Goal: Task Accomplishment & Management: Manage account settings

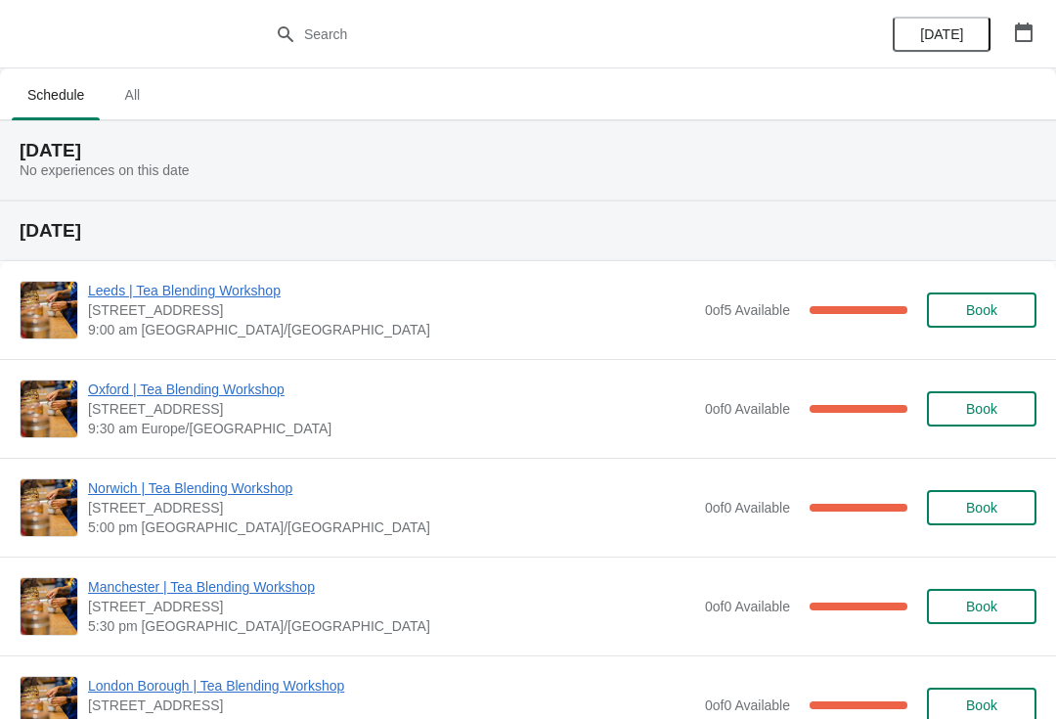
click at [243, 294] on span "Leeds | Tea Blending Workshop" at bounding box center [391, 291] width 607 height 20
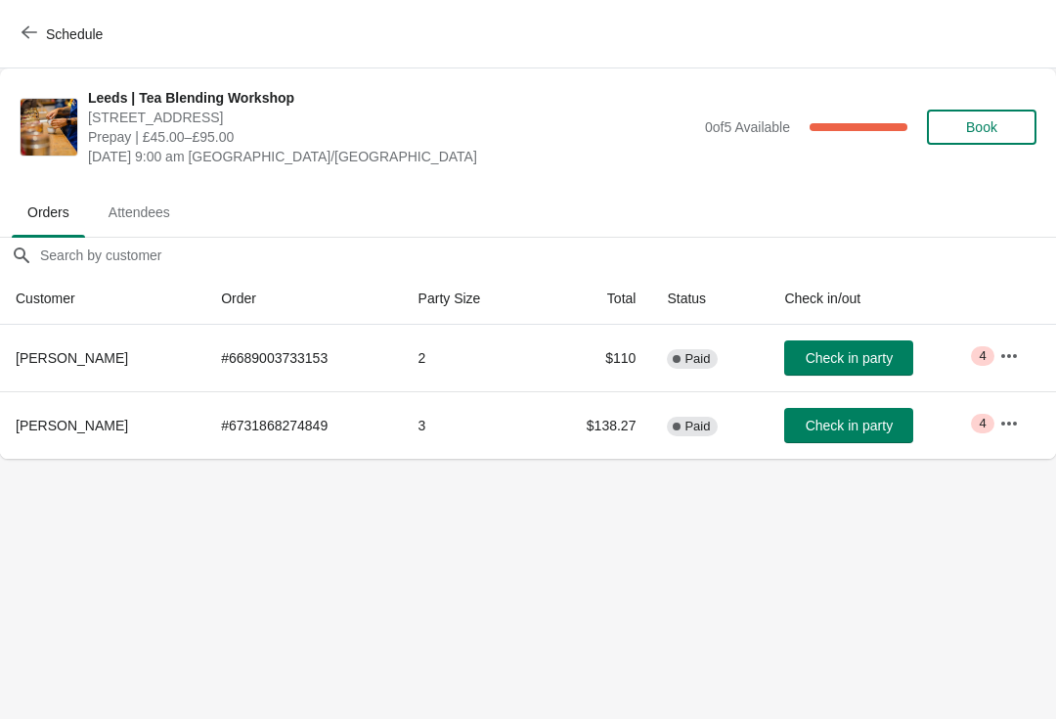
click at [160, 216] on span "Attendees" at bounding box center [139, 212] width 93 height 35
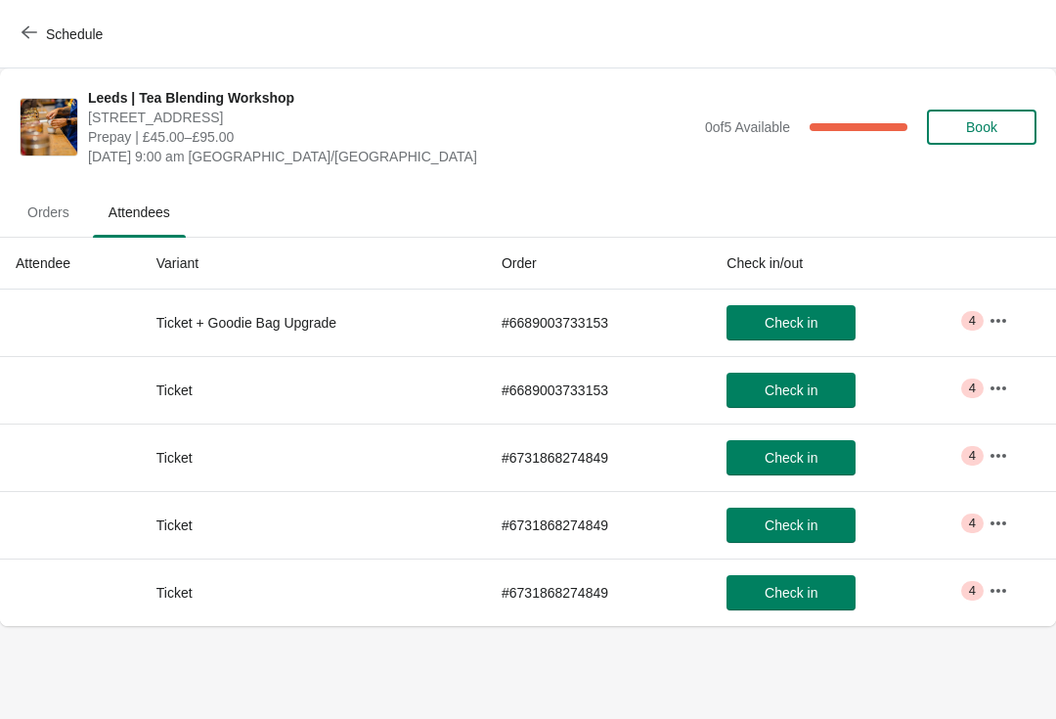
click at [34, 217] on span "Orders" at bounding box center [48, 212] width 73 height 35
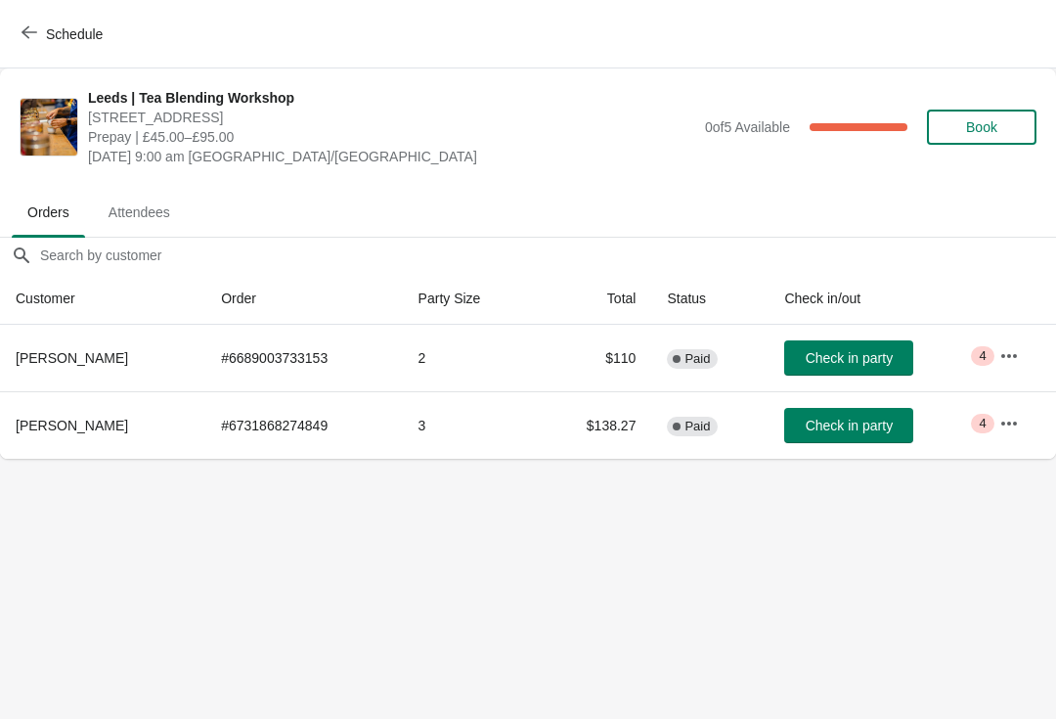
click at [1012, 430] on icon "button" at bounding box center [1010, 424] width 20 height 20
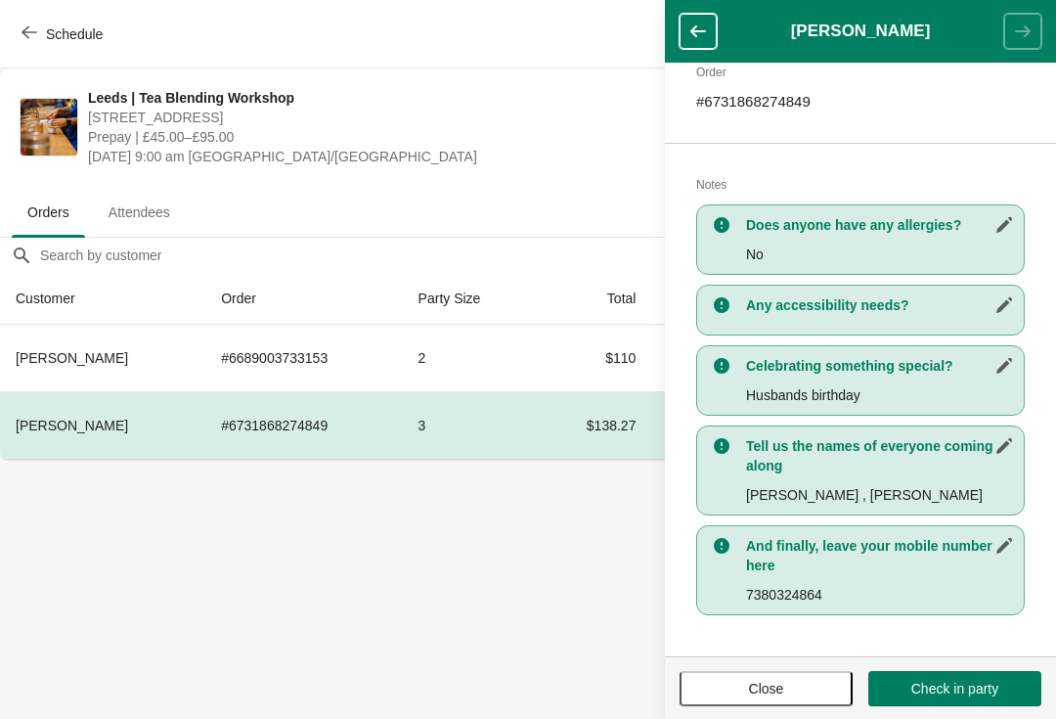
scroll to position [320, 0]
click at [582, 600] on body "Schedule [GEOGRAPHIC_DATA] | Tea Blending Workshop [STREET_ADDRESS] | £45.00–£9…" at bounding box center [528, 359] width 1056 height 719
click at [755, 677] on button "Close" at bounding box center [766, 688] width 173 height 35
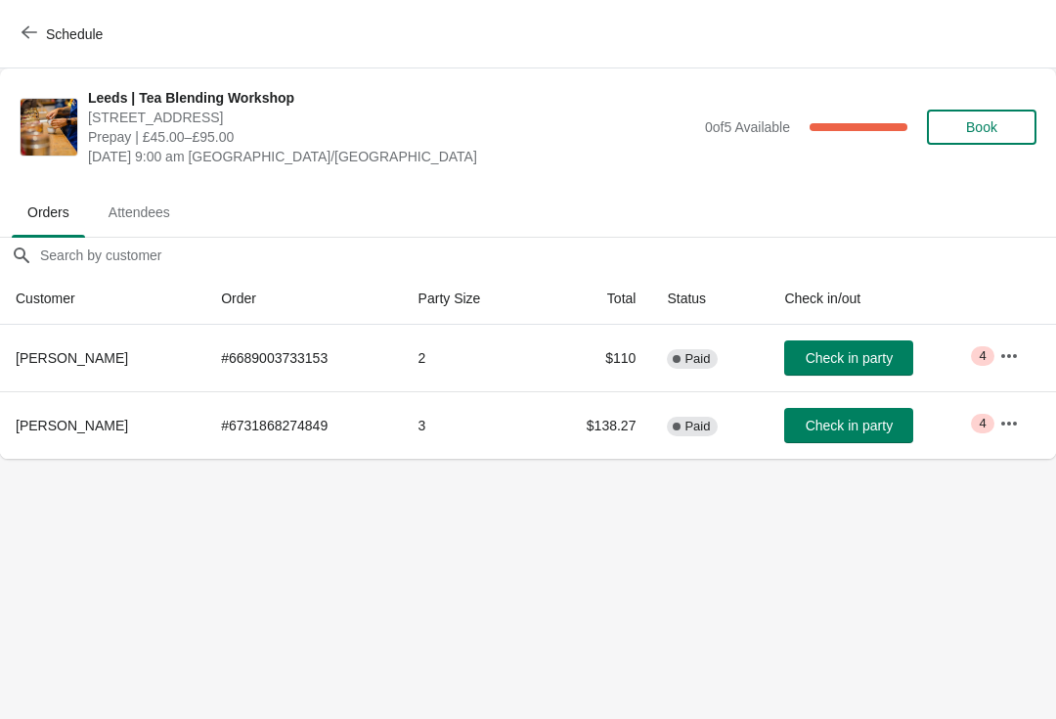
click at [1027, 353] on button "button" at bounding box center [1009, 355] width 35 height 35
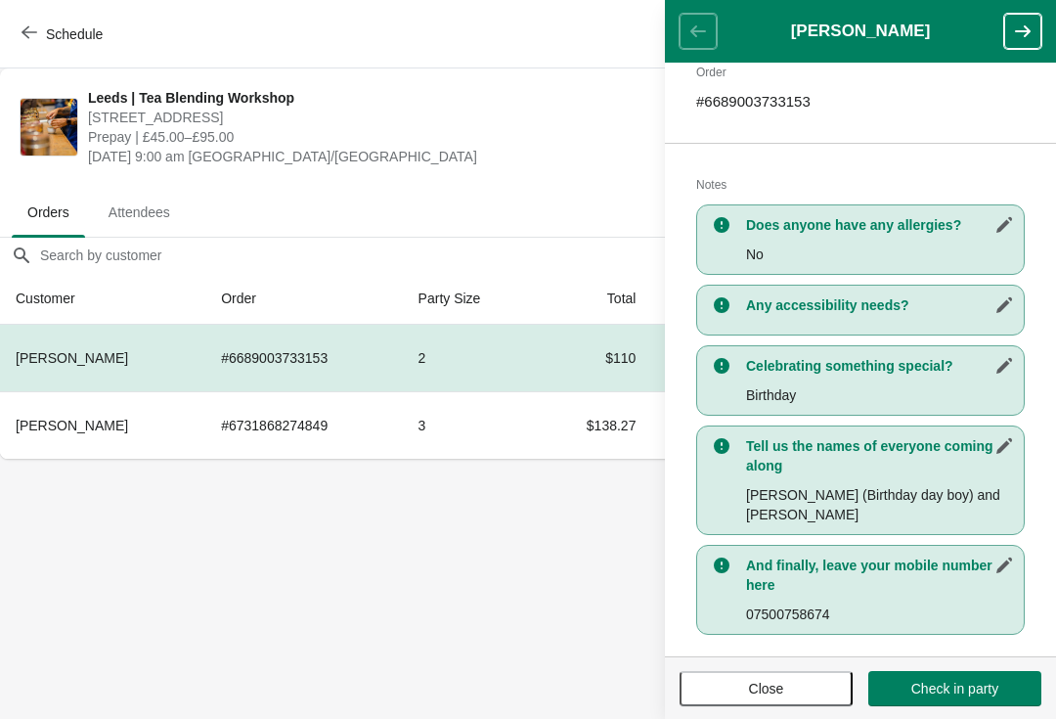
click at [732, 683] on span "Close" at bounding box center [766, 689] width 138 height 16
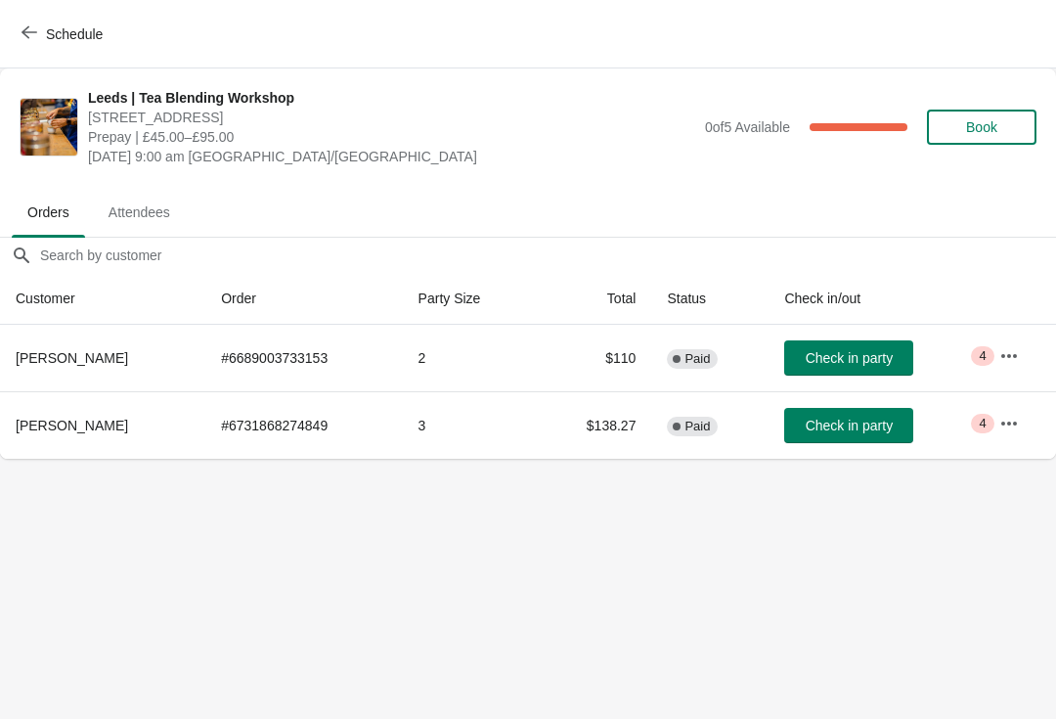
click at [1011, 423] on icon "button" at bounding box center [1010, 423] width 16 height 4
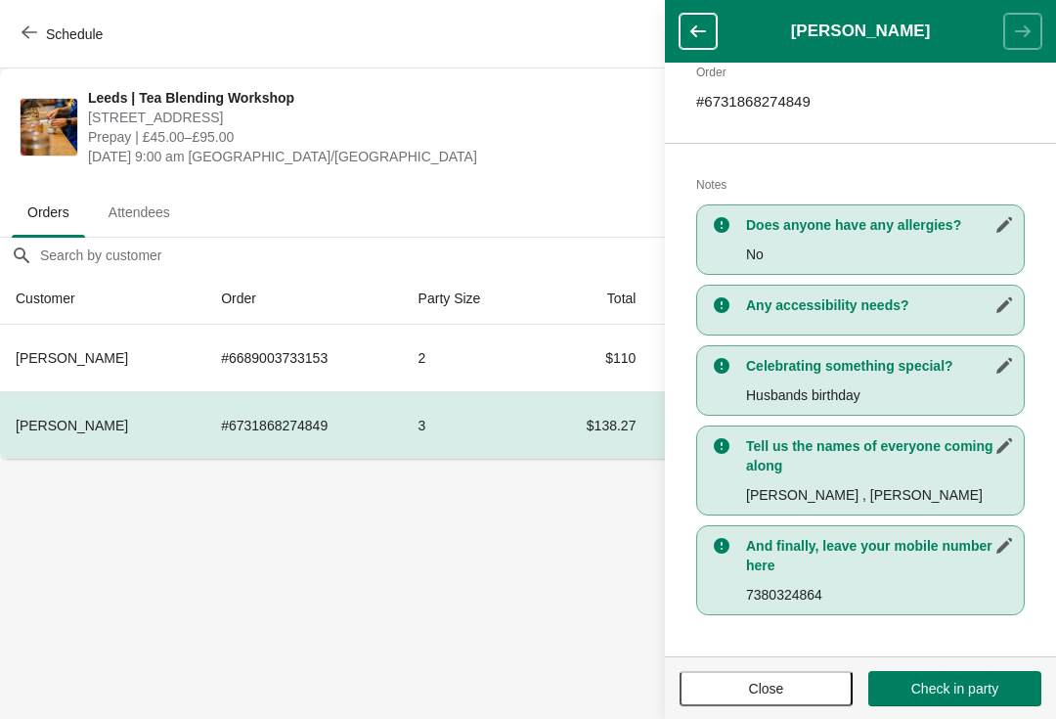
click at [750, 681] on span "Close" at bounding box center [766, 689] width 35 height 16
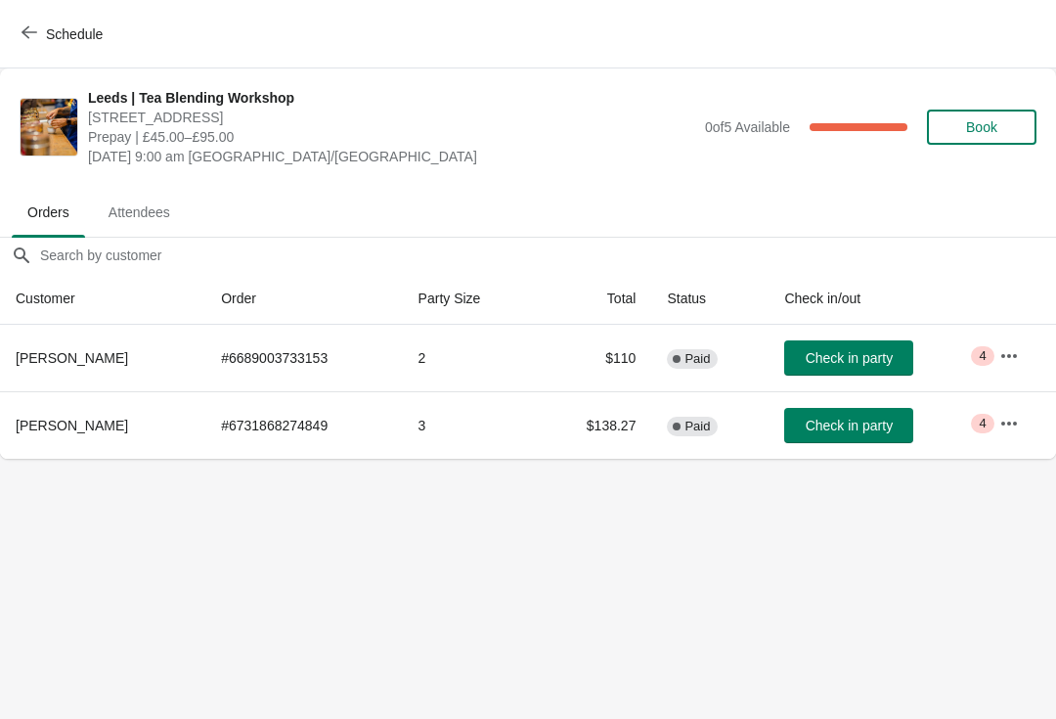
click at [20, 38] on button "Schedule" at bounding box center [64, 34] width 109 height 35
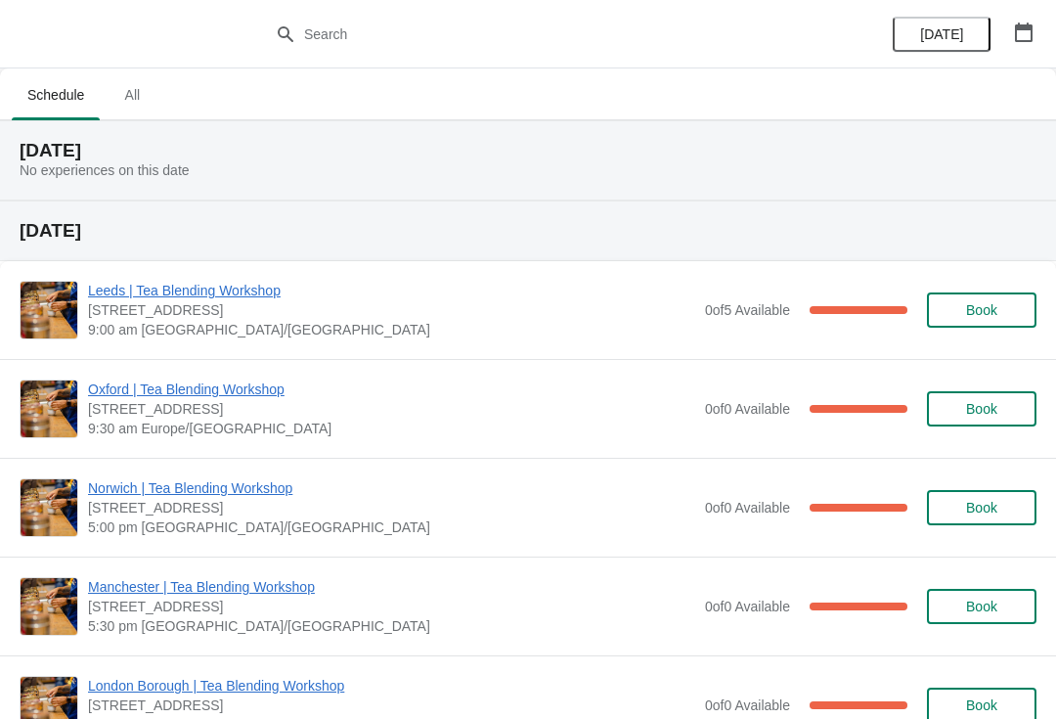
click at [145, 296] on span "Leeds | Tea Blending Workshop" at bounding box center [391, 291] width 607 height 20
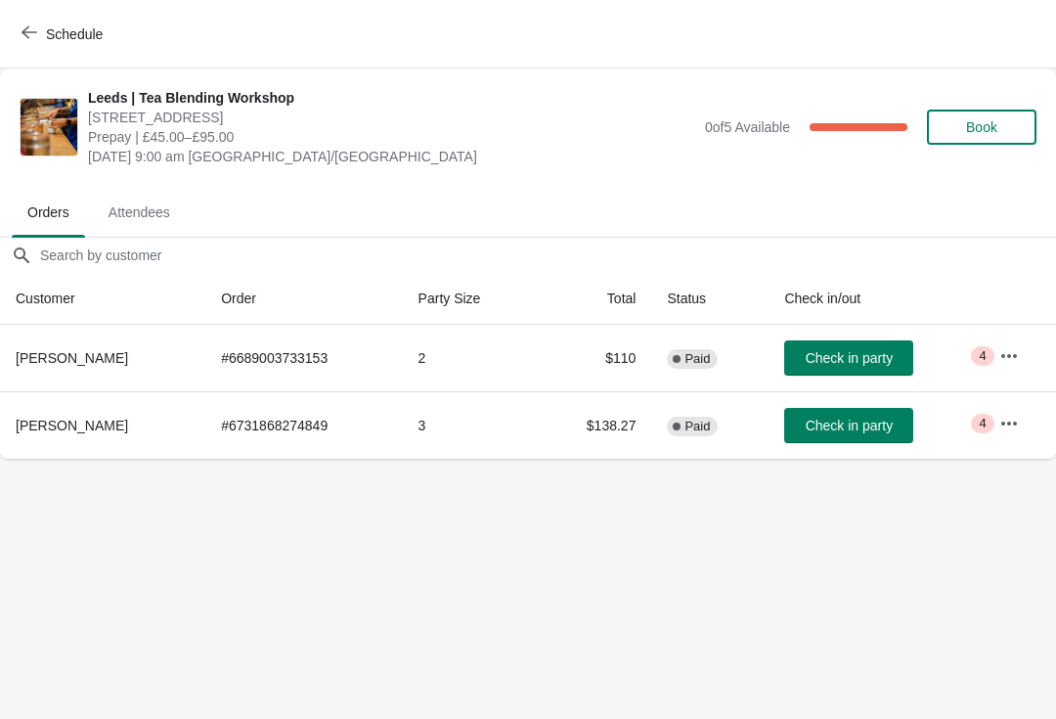
click at [1015, 427] on icon "button" at bounding box center [1010, 424] width 20 height 20
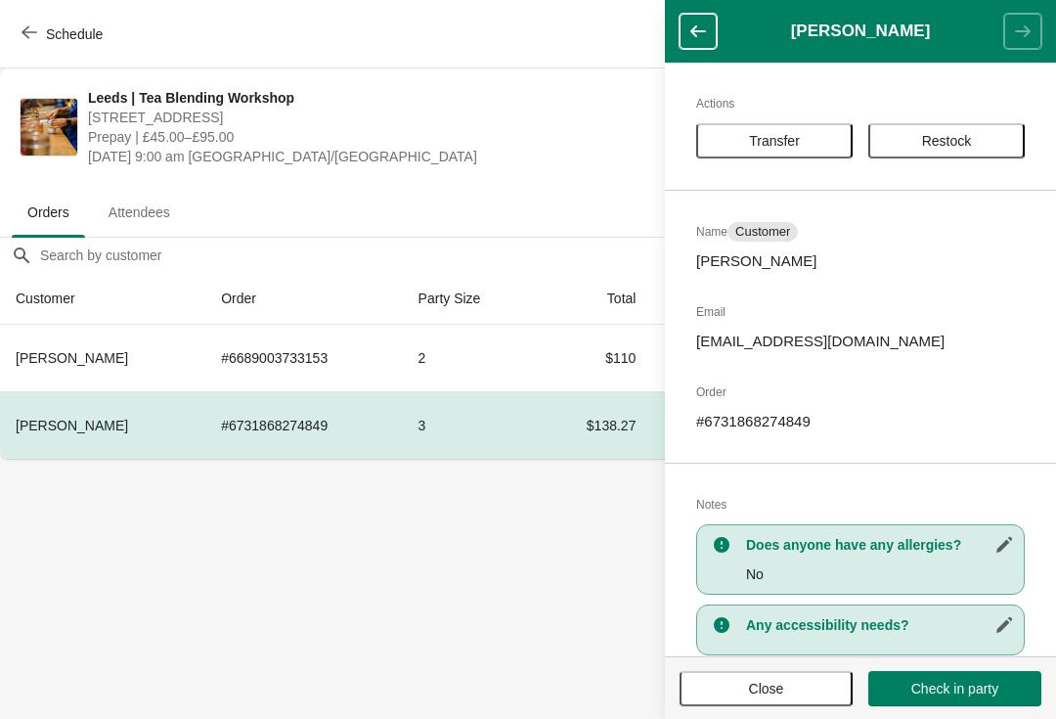
click at [499, 355] on td "2" at bounding box center [470, 358] width 134 height 67
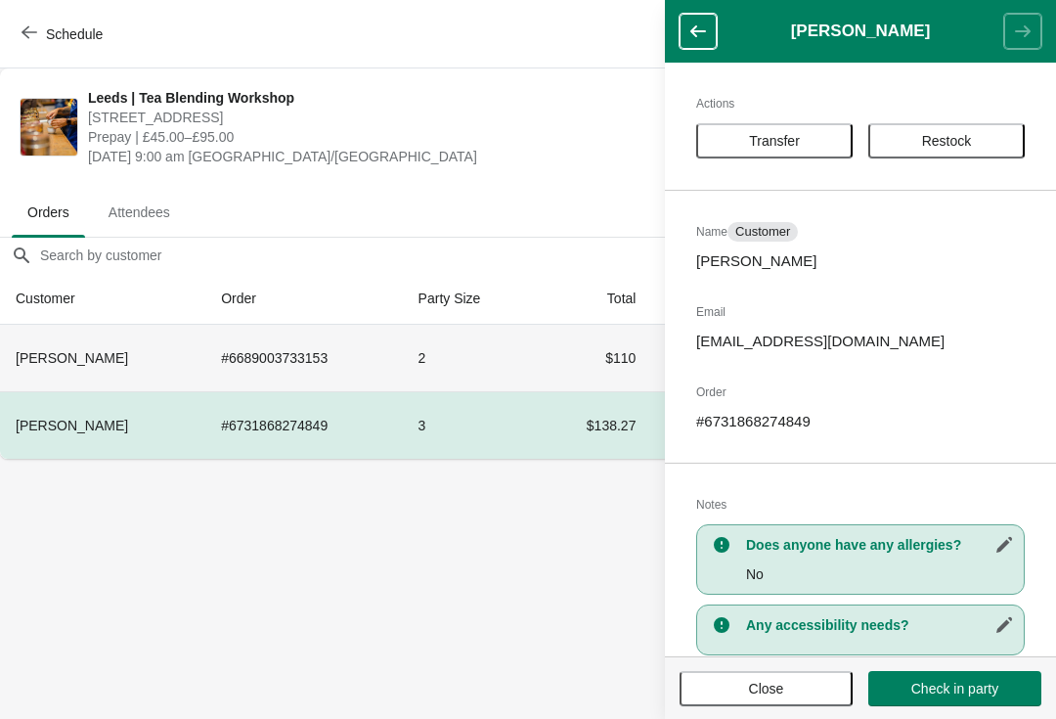
scroll to position [0, 0]
click at [528, 350] on td "2" at bounding box center [470, 358] width 134 height 67
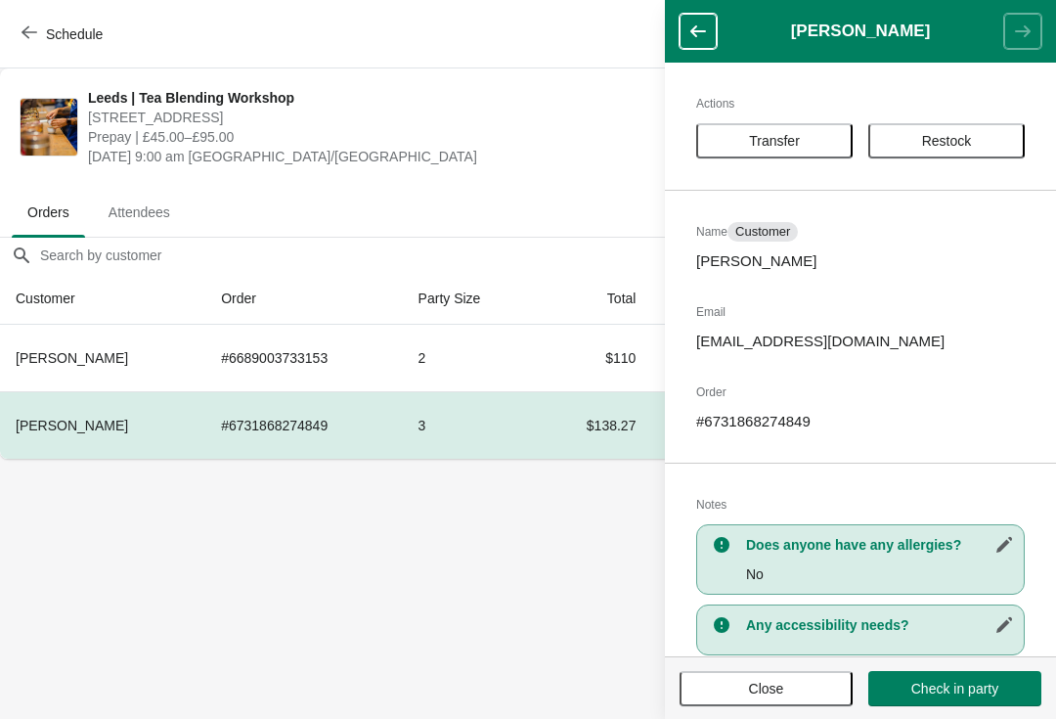
click at [671, 18] on header "[PERSON_NAME]" at bounding box center [860, 31] width 391 height 63
click at [699, 34] on icon "button" at bounding box center [699, 32] width 20 height 20
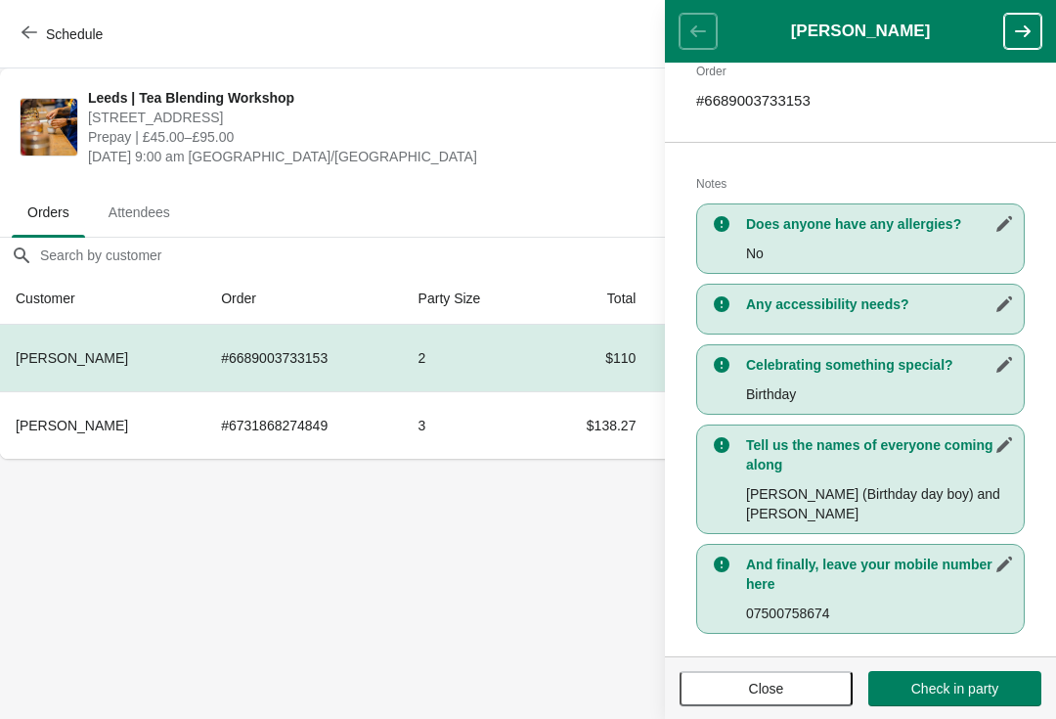
scroll to position [320, 0]
click at [758, 675] on button "Close" at bounding box center [766, 688] width 173 height 35
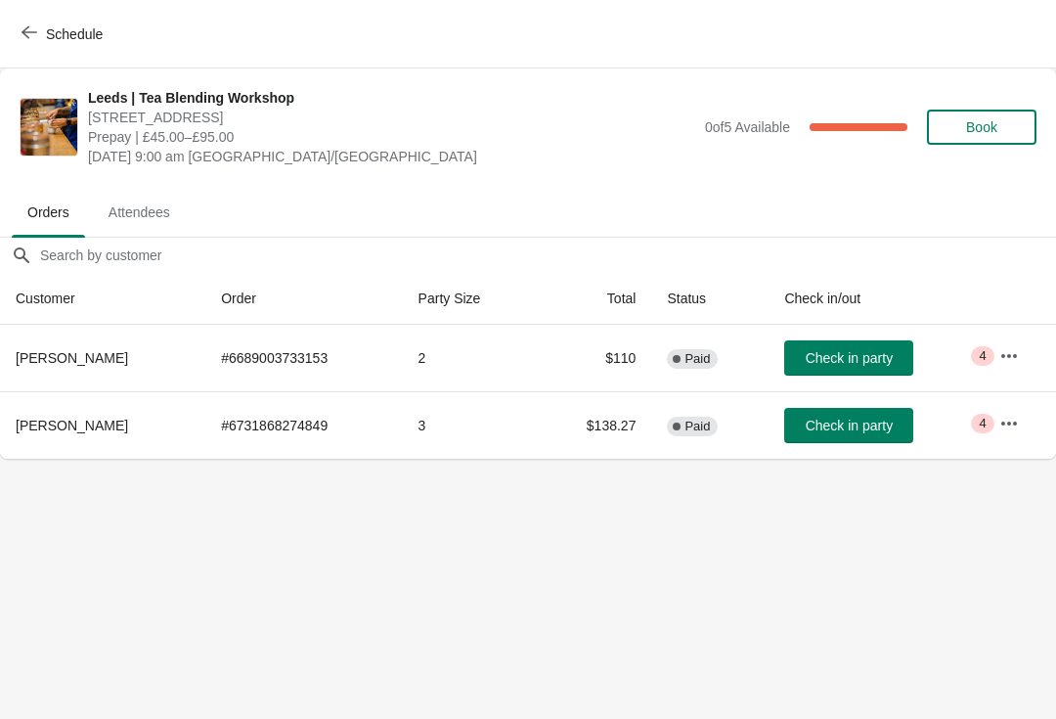
click at [1014, 429] on icon "button" at bounding box center [1010, 424] width 20 height 20
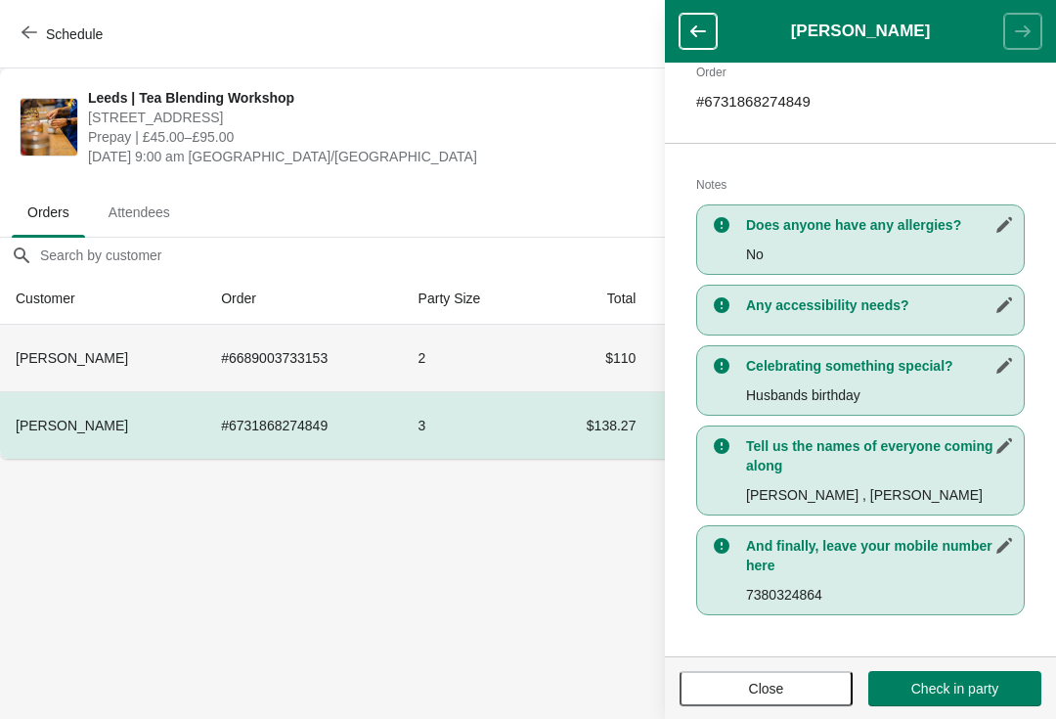
click at [43, 374] on th "[PERSON_NAME]" at bounding box center [102, 358] width 205 height 67
click at [739, 685] on span "Close" at bounding box center [766, 689] width 138 height 16
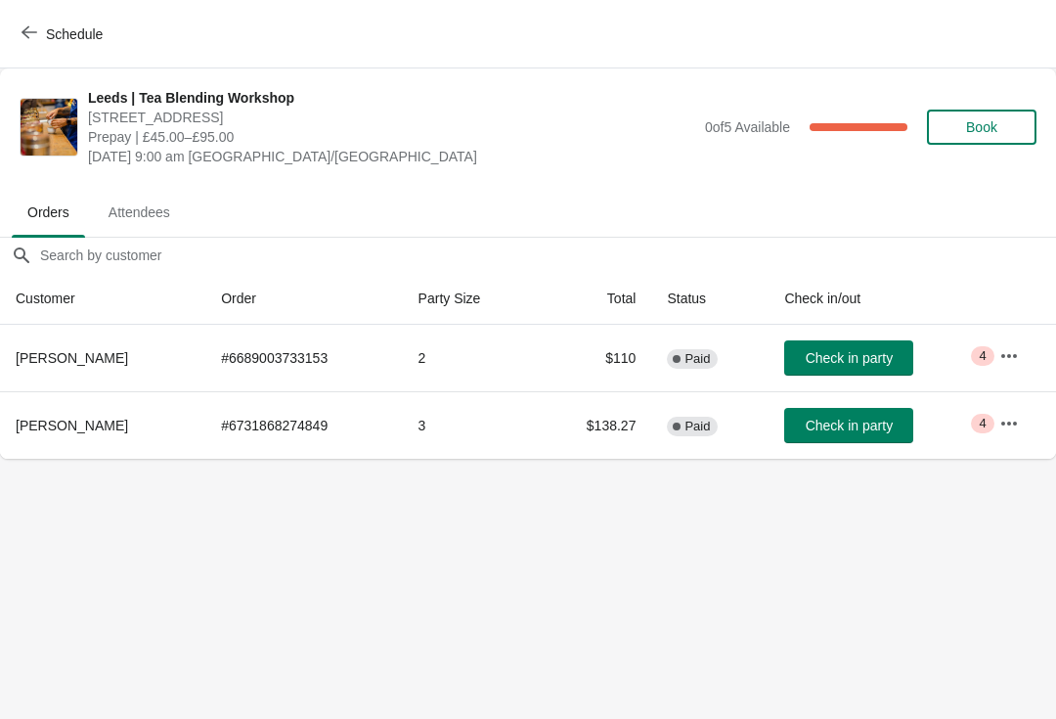
click at [148, 220] on span "Attendees" at bounding box center [139, 212] width 93 height 35
